Goal: Information Seeking & Learning: Check status

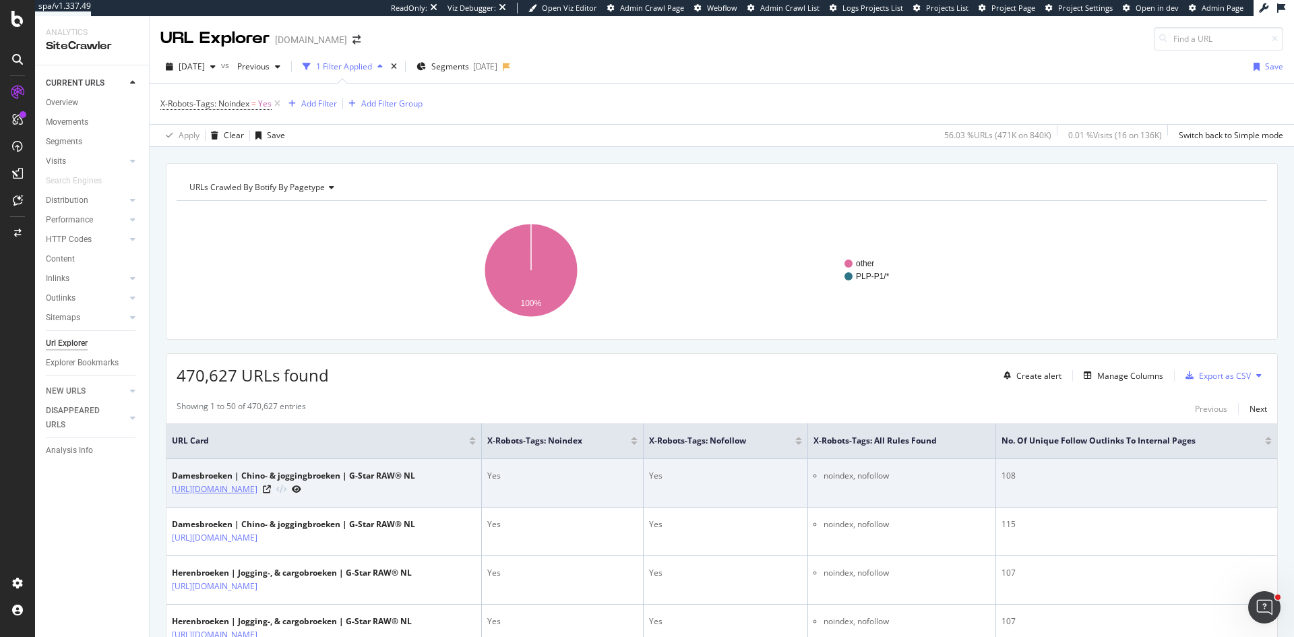
click at [257, 484] on link "[URL][DOMAIN_NAME]" at bounding box center [215, 488] width 86 height 13
click at [257, 486] on link "[URL][DOMAIN_NAME]" at bounding box center [215, 488] width 86 height 13
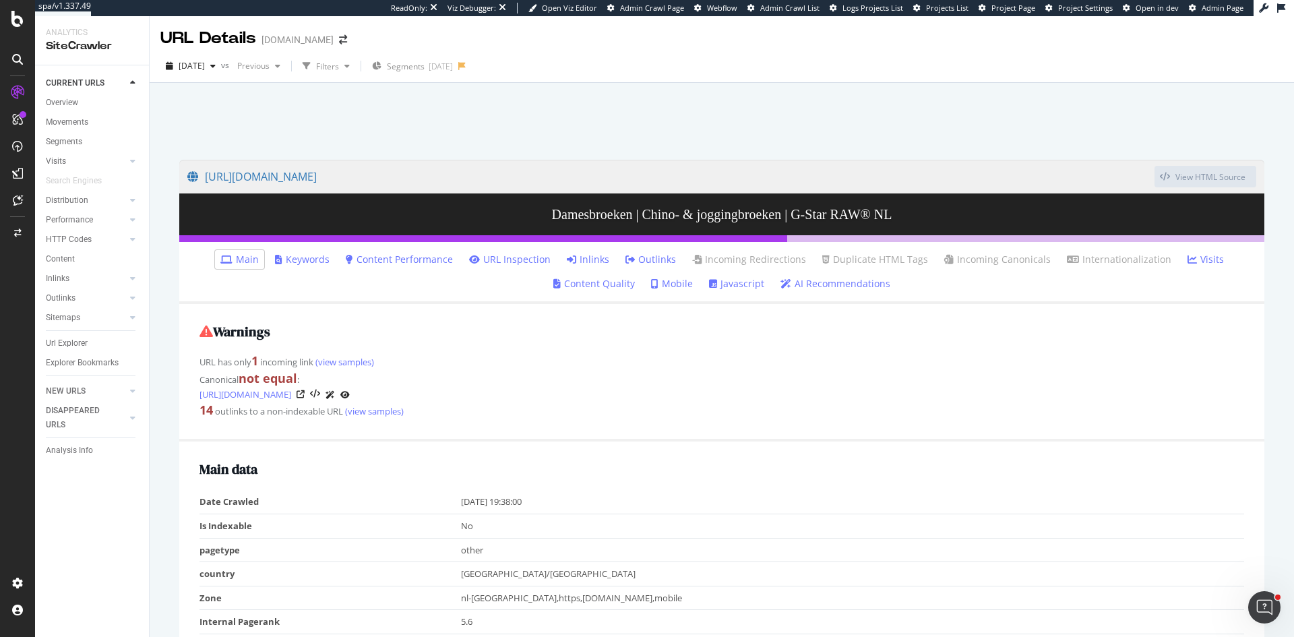
click at [644, 259] on link "Outlinks" at bounding box center [650, 259] width 51 height 13
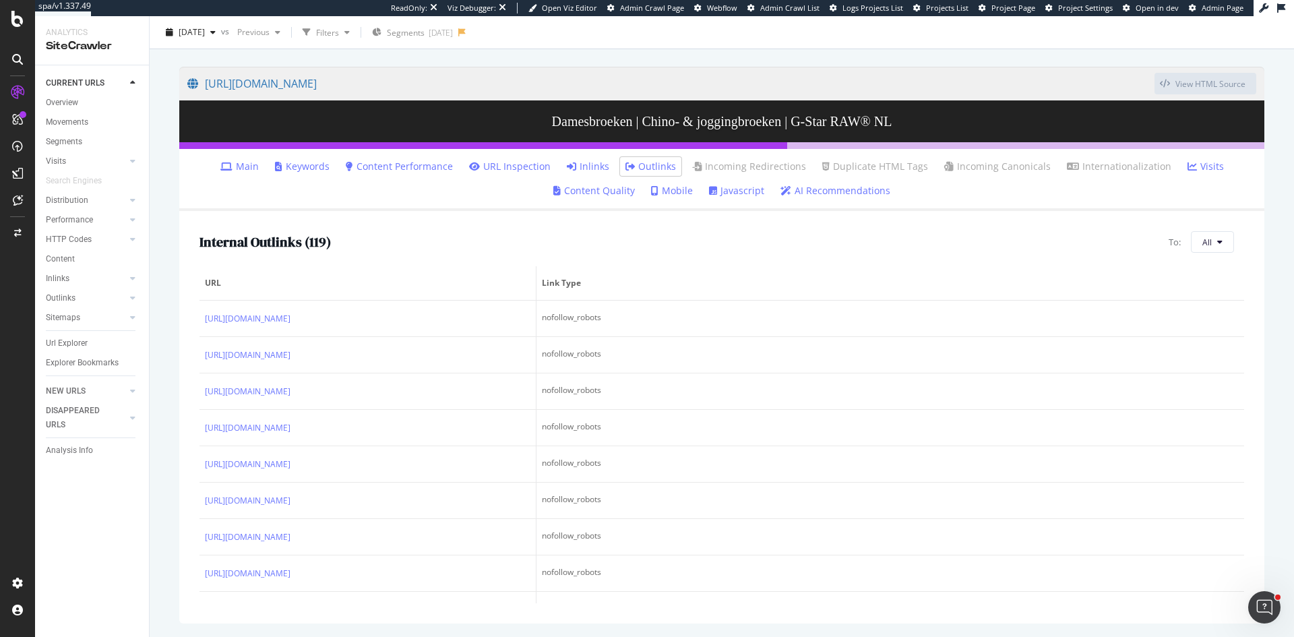
click at [247, 163] on link "Main" at bounding box center [239, 166] width 38 height 13
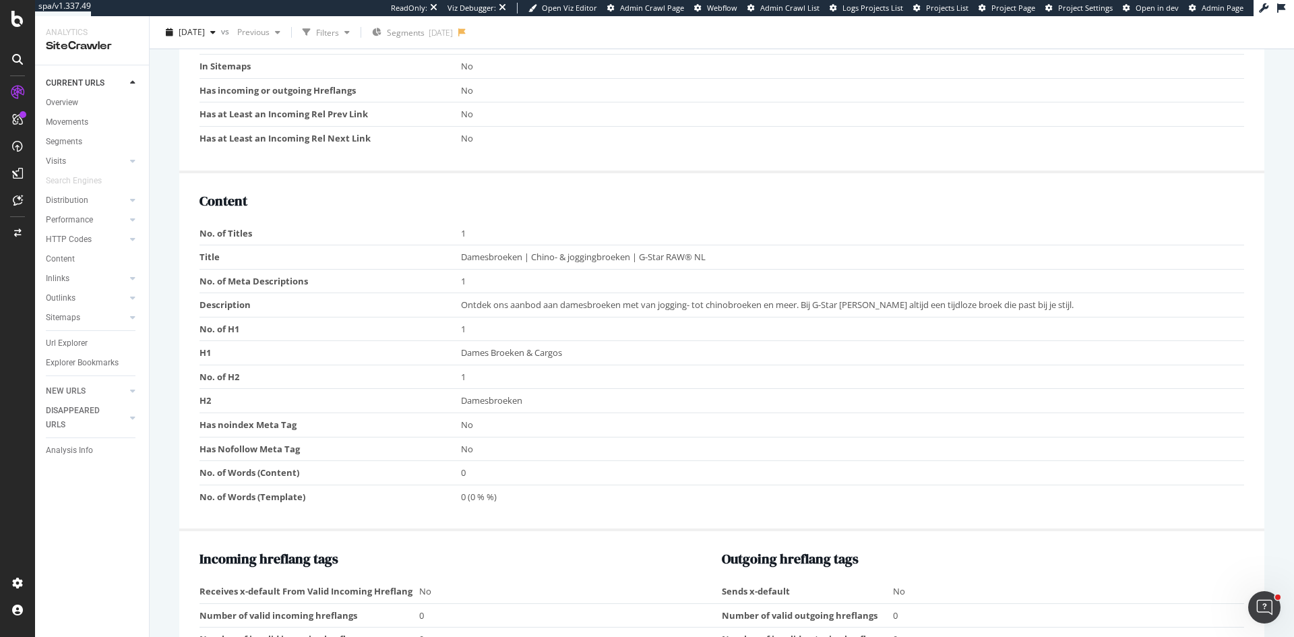
scroll to position [848, 0]
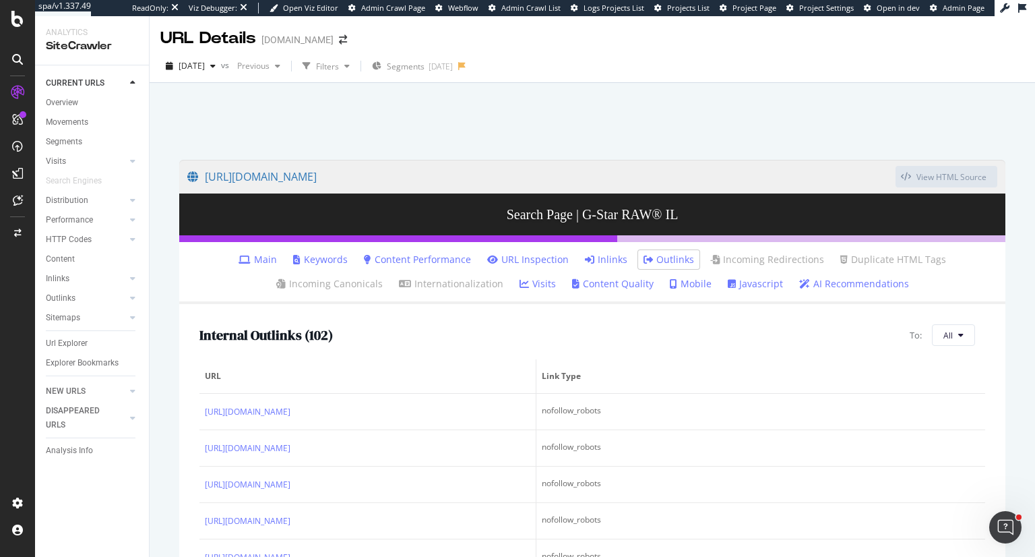
scroll to position [1684, 0]
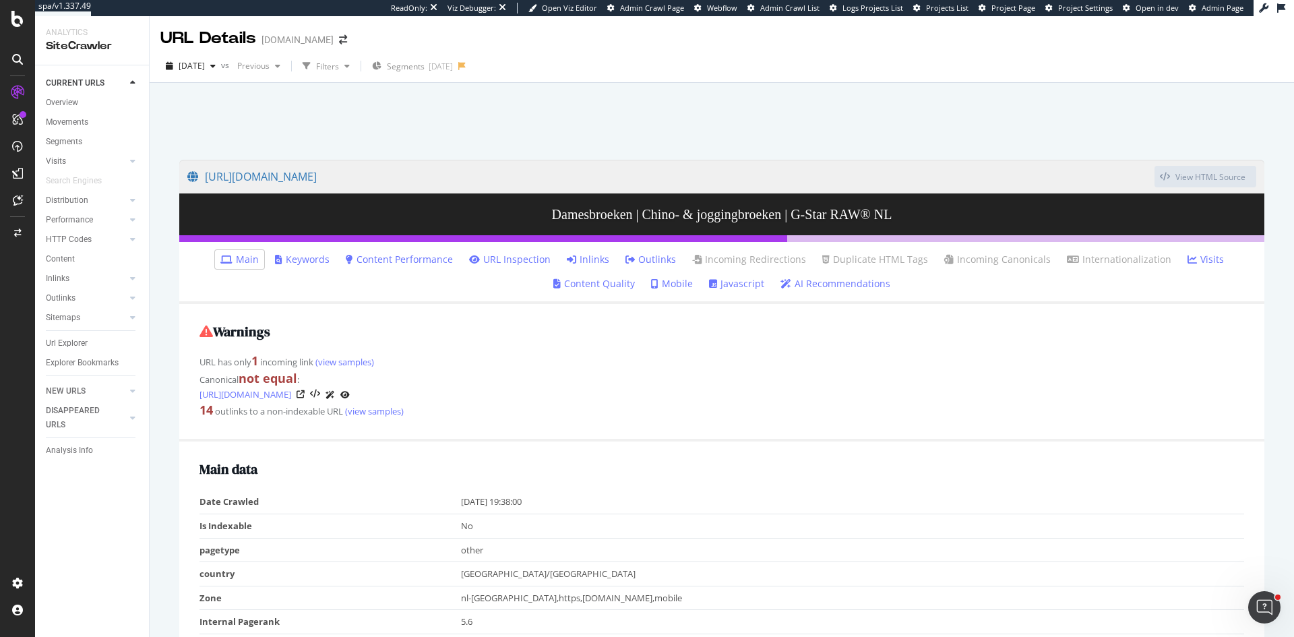
click at [646, 254] on link "Outlinks" at bounding box center [650, 259] width 51 height 13
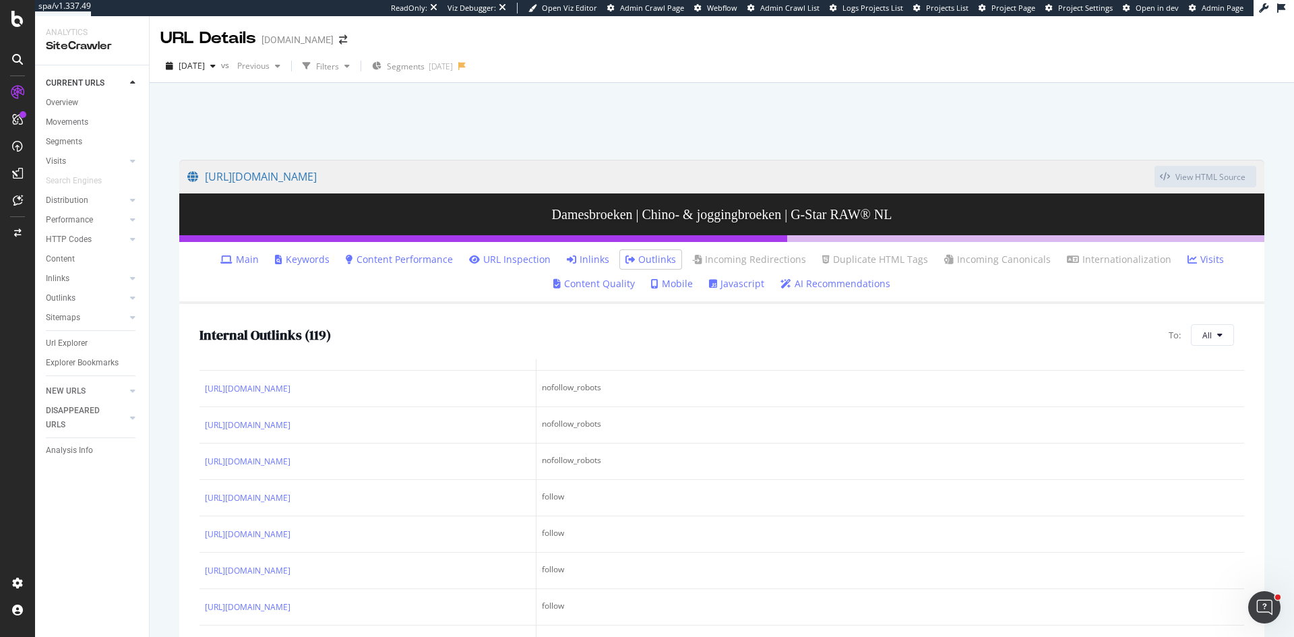
scroll to position [337, 0]
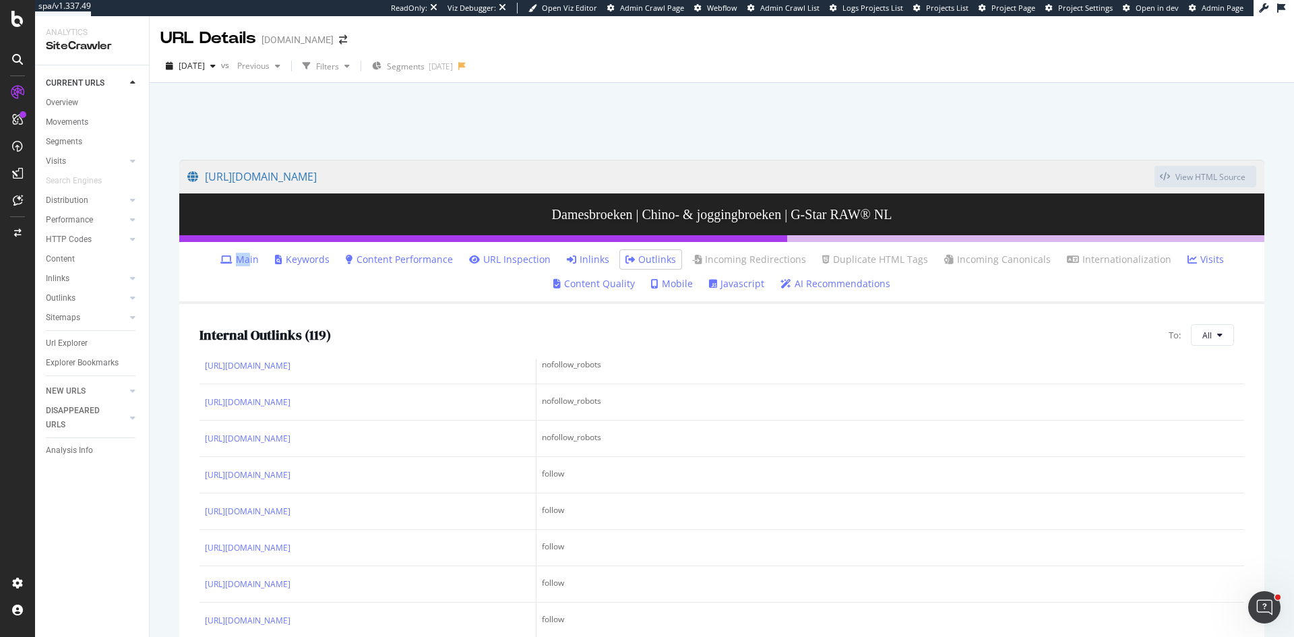
drag, startPoint x: 248, startPoint y: 252, endPoint x: 255, endPoint y: 254, distance: 7.0
click at [255, 254] on li "Main" at bounding box center [239, 259] width 49 height 19
click at [255, 254] on link "Main" at bounding box center [239, 259] width 38 height 13
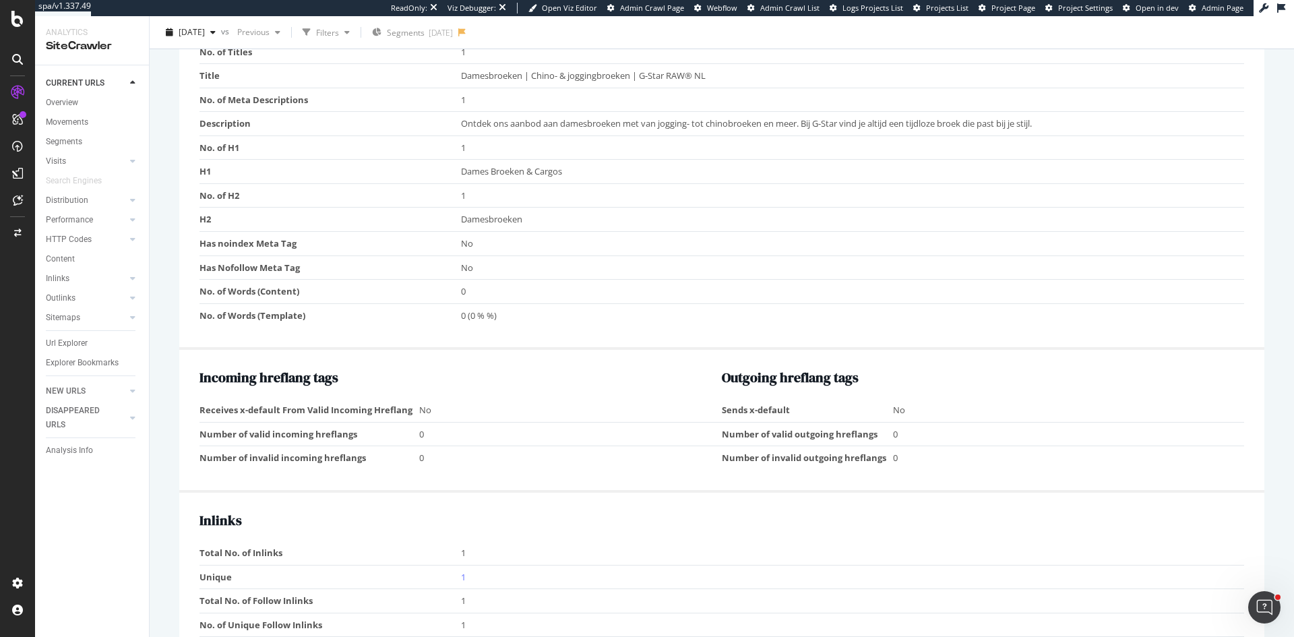
scroll to position [943, 0]
